Goal: Information Seeking & Learning: Learn about a topic

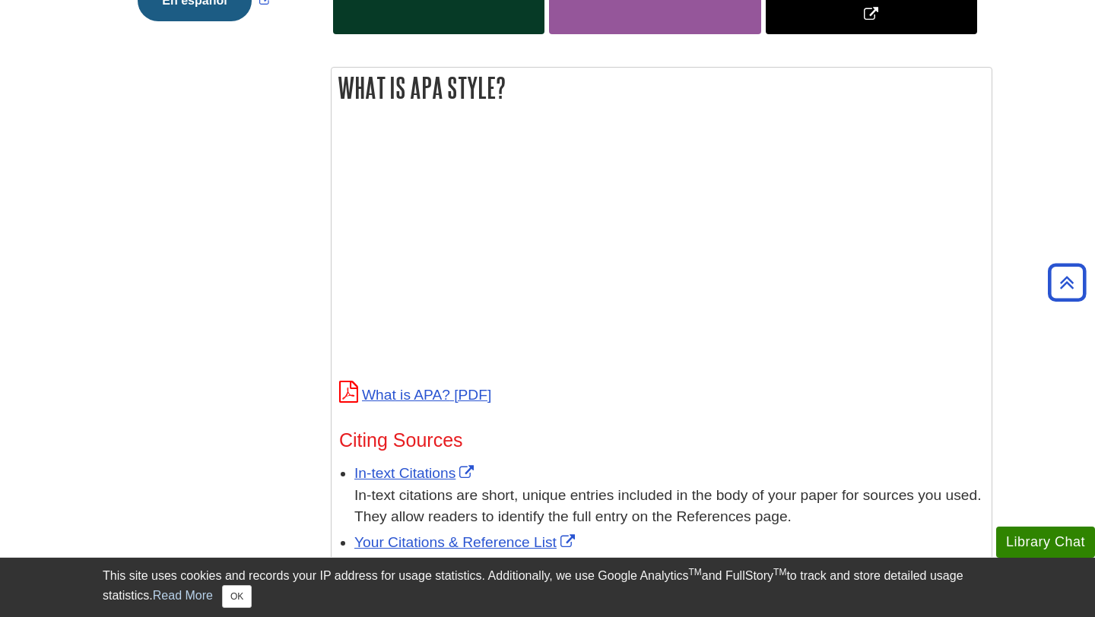
scroll to position [503, 0]
click at [448, 394] on link "What is APA?" at bounding box center [415, 395] width 152 height 16
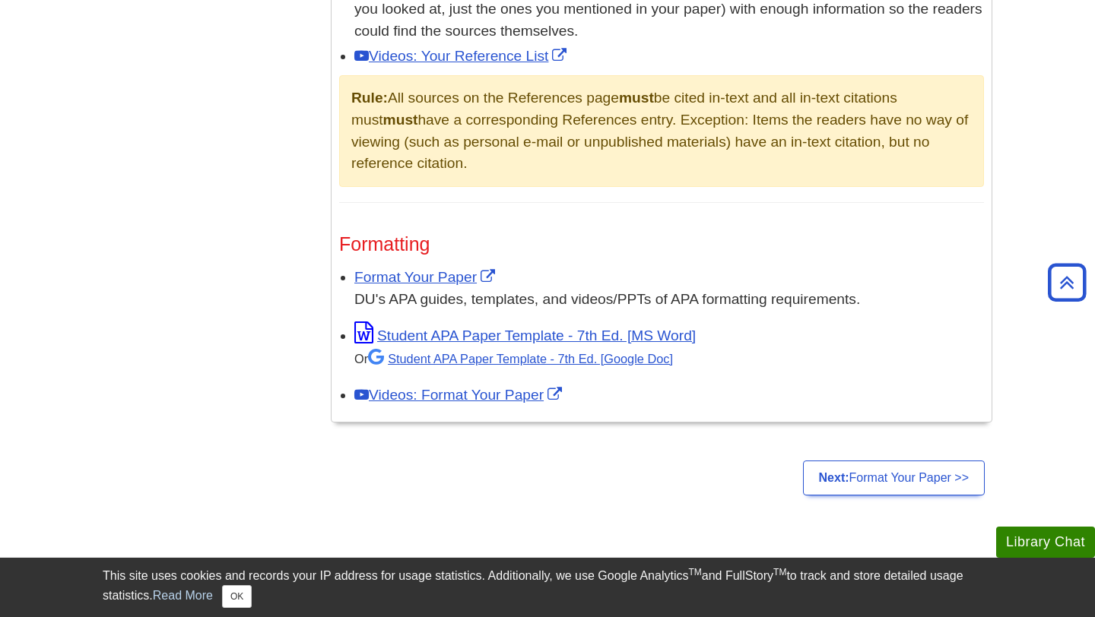
scroll to position [1081, 0]
click at [407, 277] on link "Format Your Paper" at bounding box center [426, 276] width 144 height 16
